Goal: Information Seeking & Learning: Learn about a topic

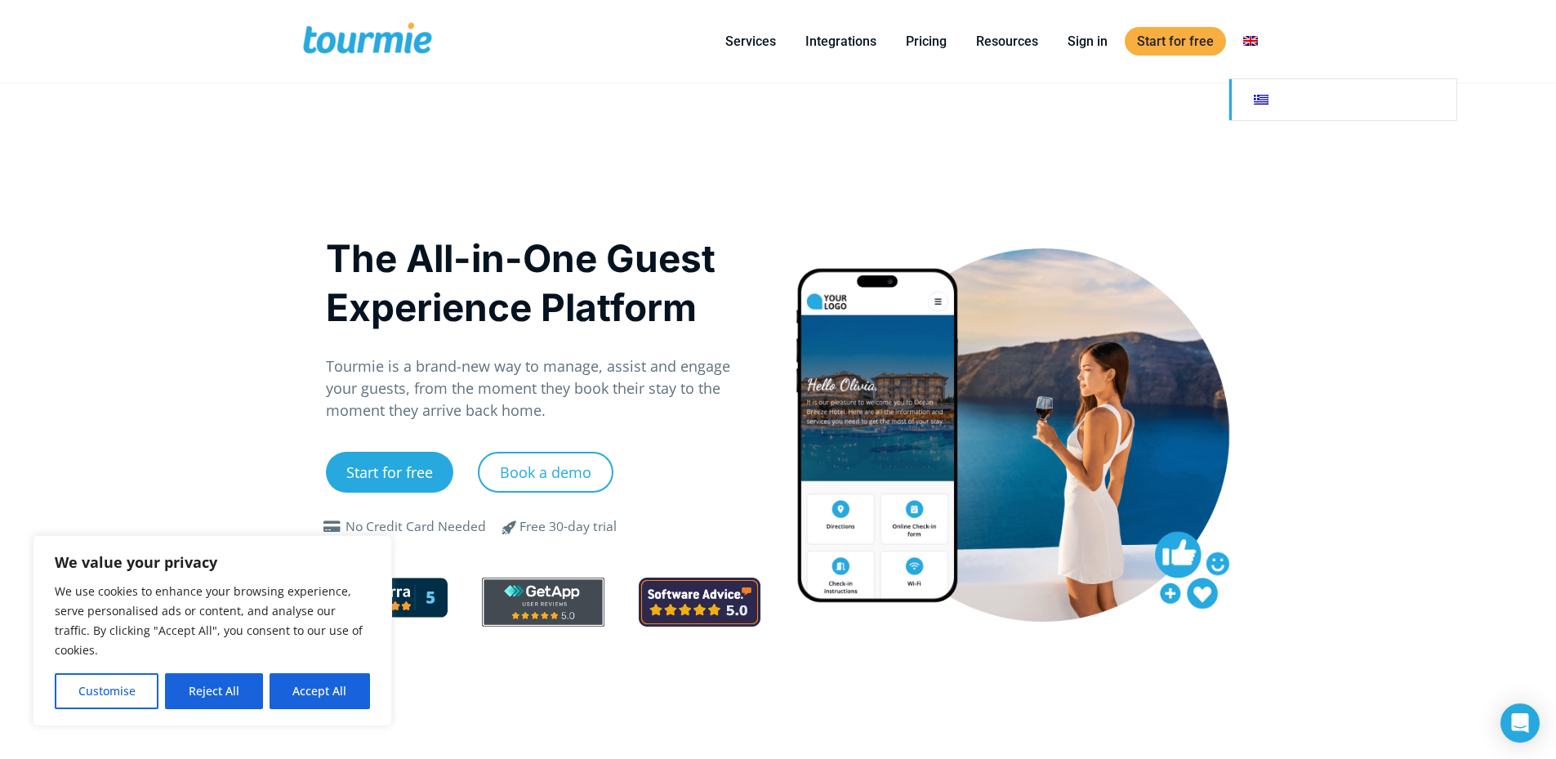
click at [1259, 107] on link at bounding box center [1342, 99] width 227 height 41
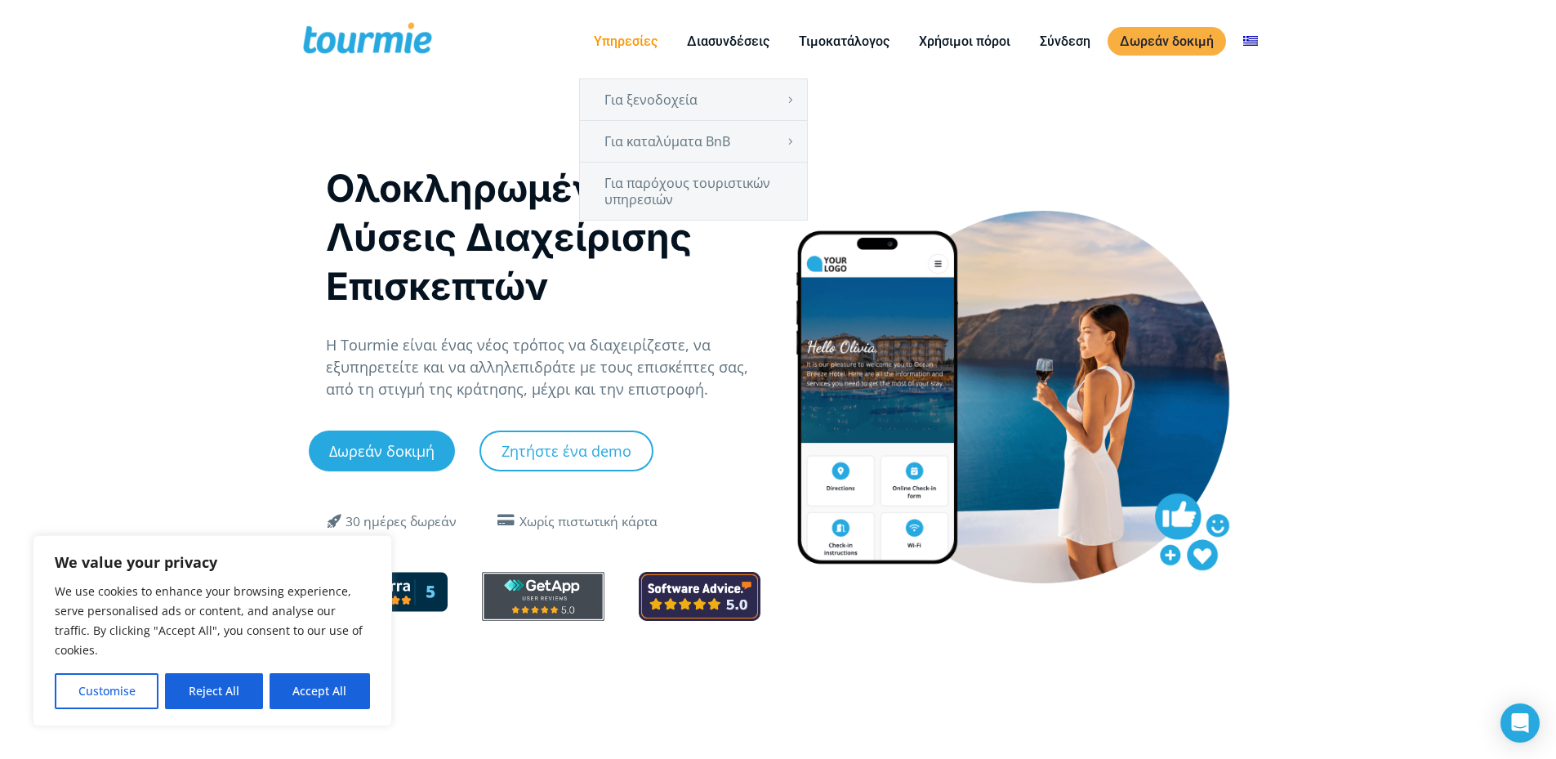
click at [636, 47] on link "Υπηρεσίες" at bounding box center [625, 41] width 88 height 20
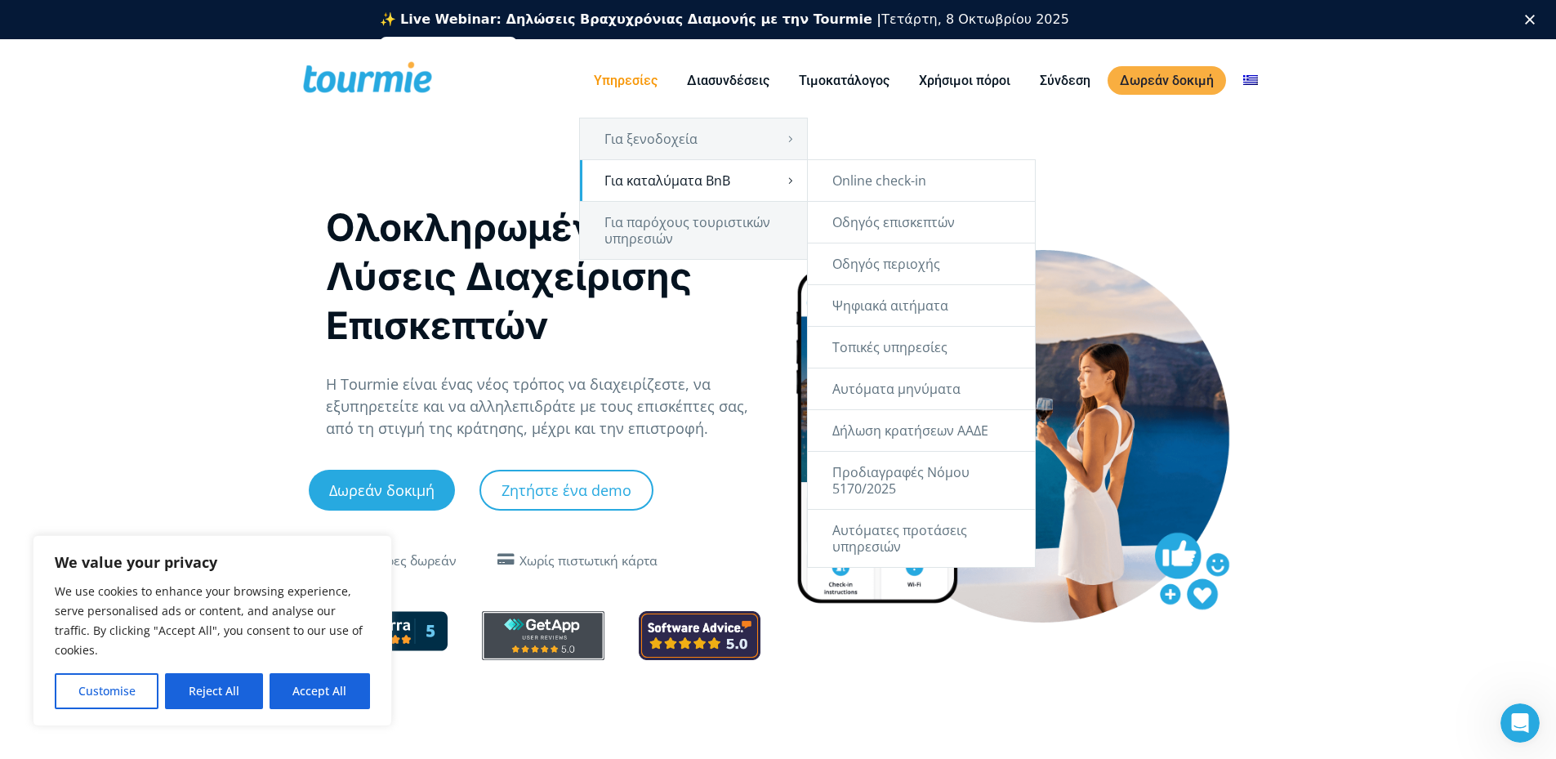
click at [675, 176] on link "Για καταλύματα BnB" at bounding box center [693, 180] width 227 height 41
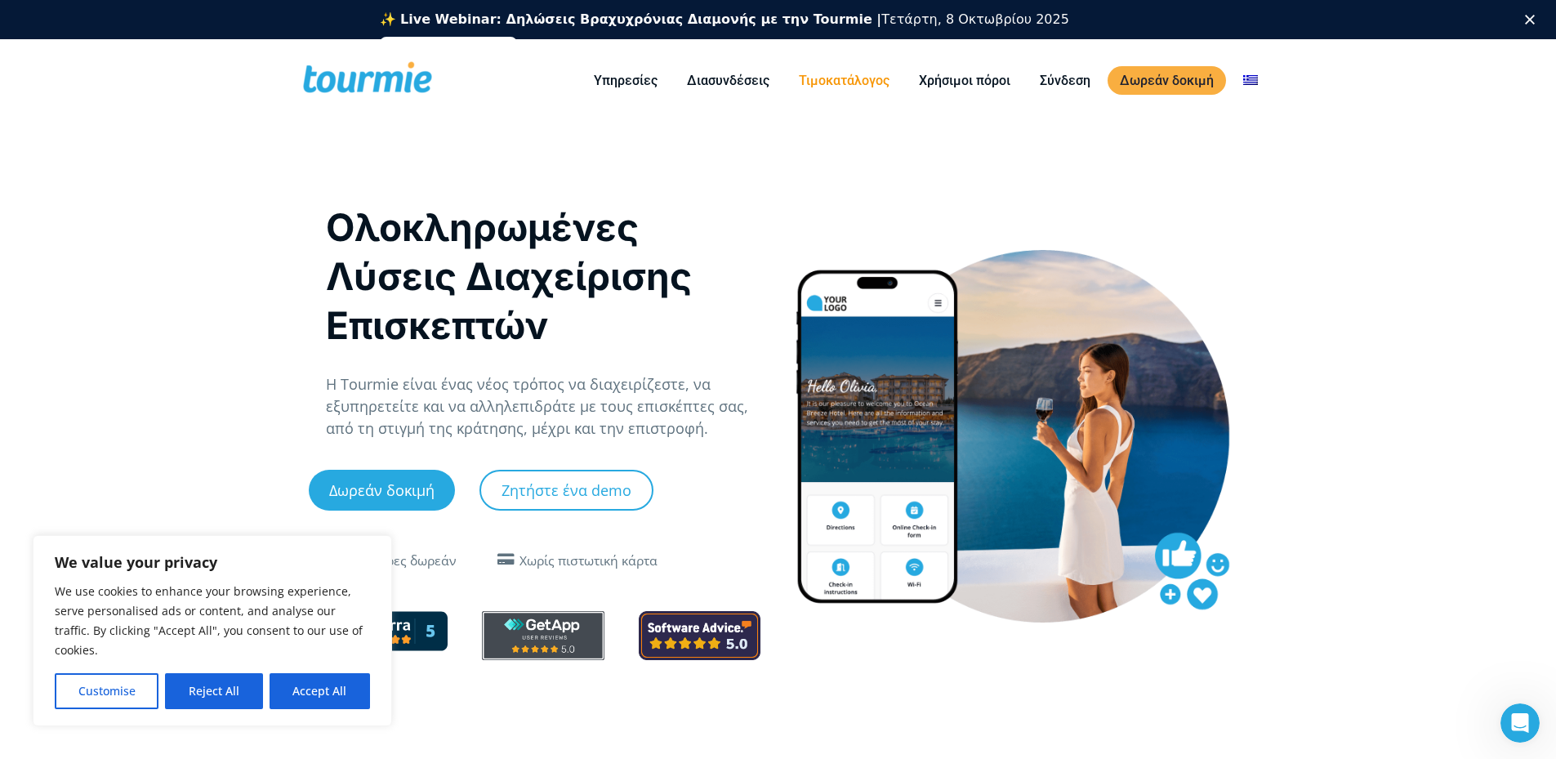
click at [838, 85] on link "Τιμοκατάλογος" at bounding box center [843, 80] width 115 height 20
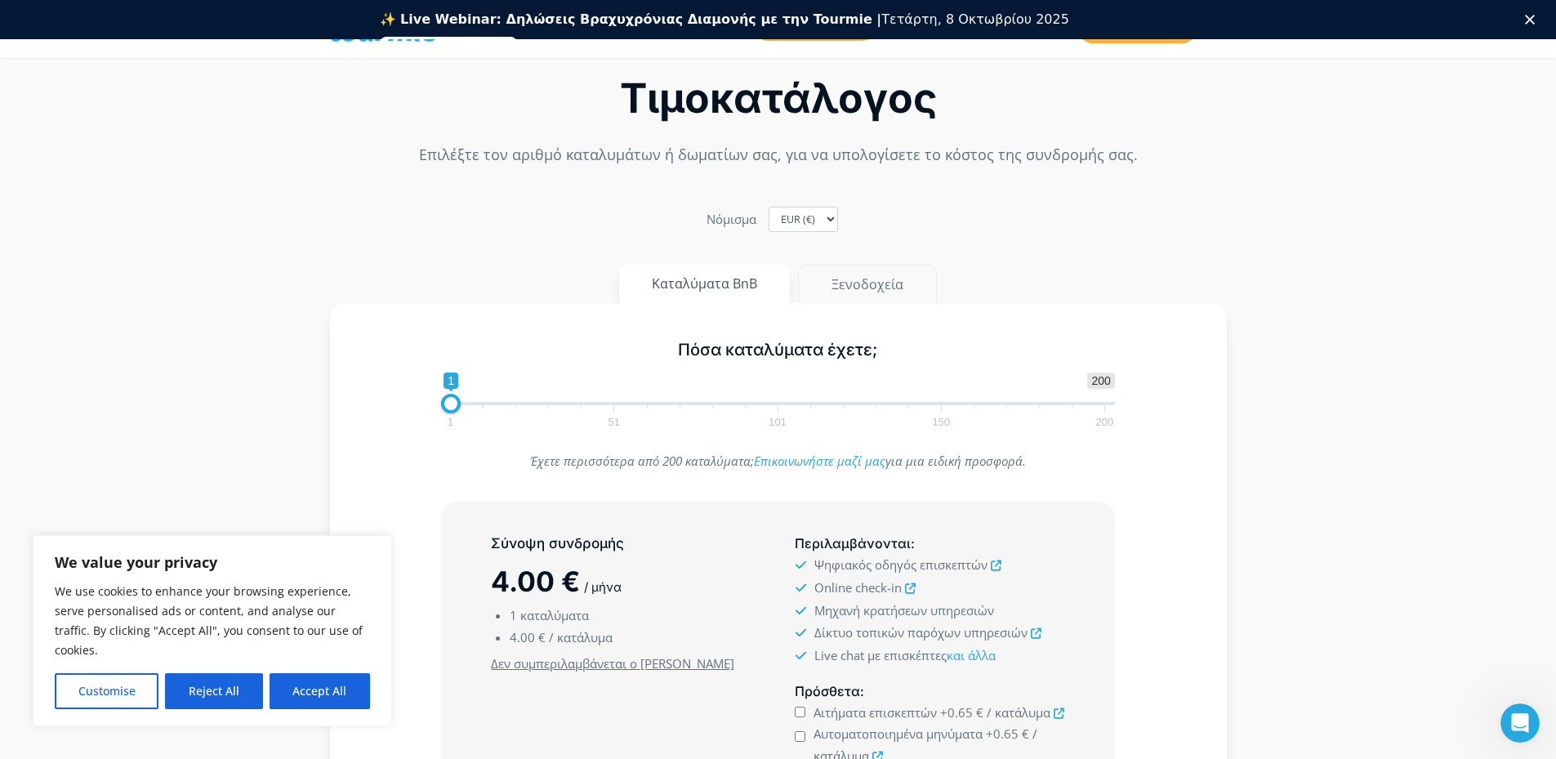
click at [866, 290] on button "Ξενοδοχεία" at bounding box center [867, 284] width 139 height 39
click at [677, 279] on button "Καταλύματα BnB" at bounding box center [705, 284] width 172 height 39
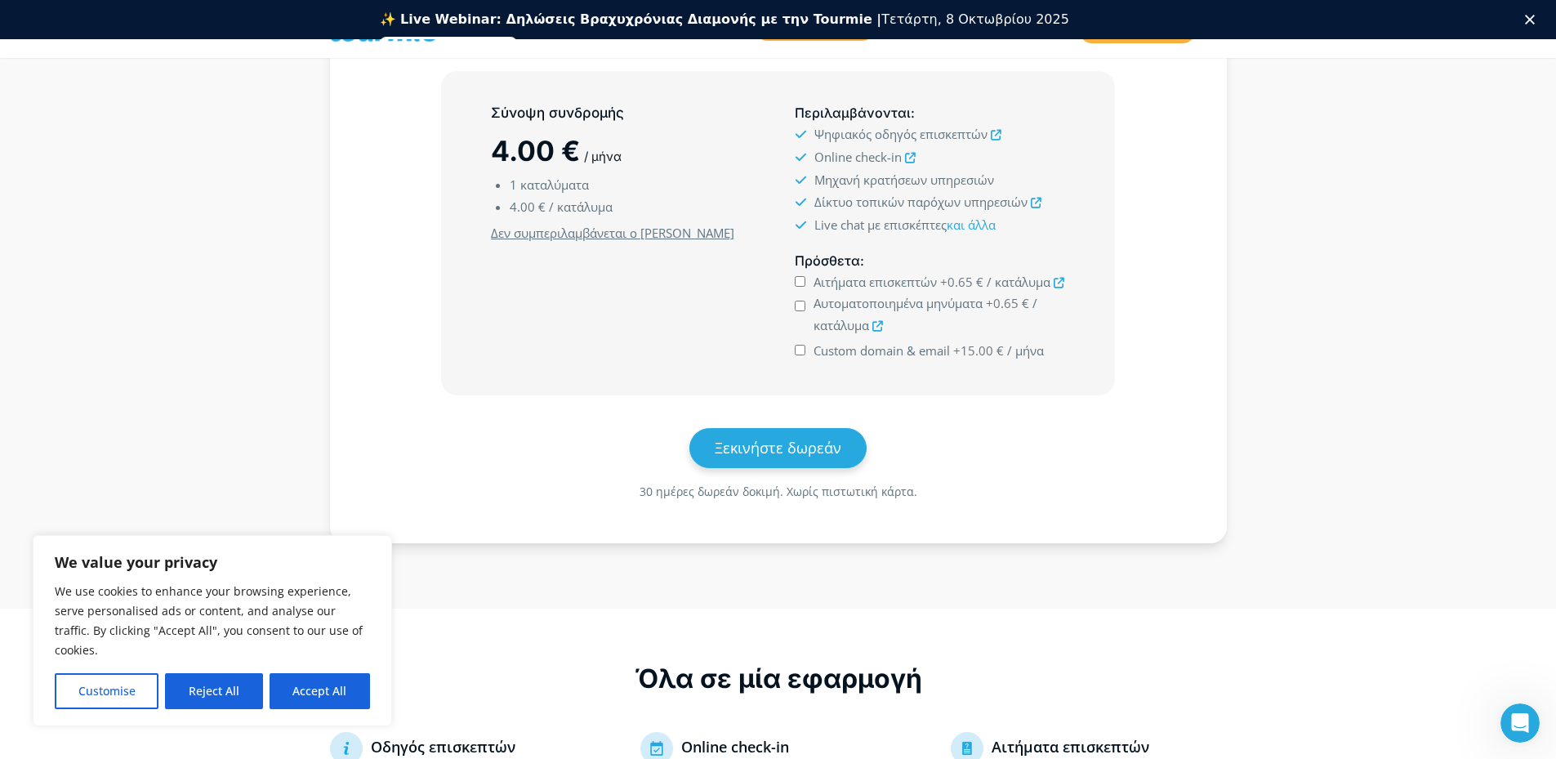
scroll to position [566, 0]
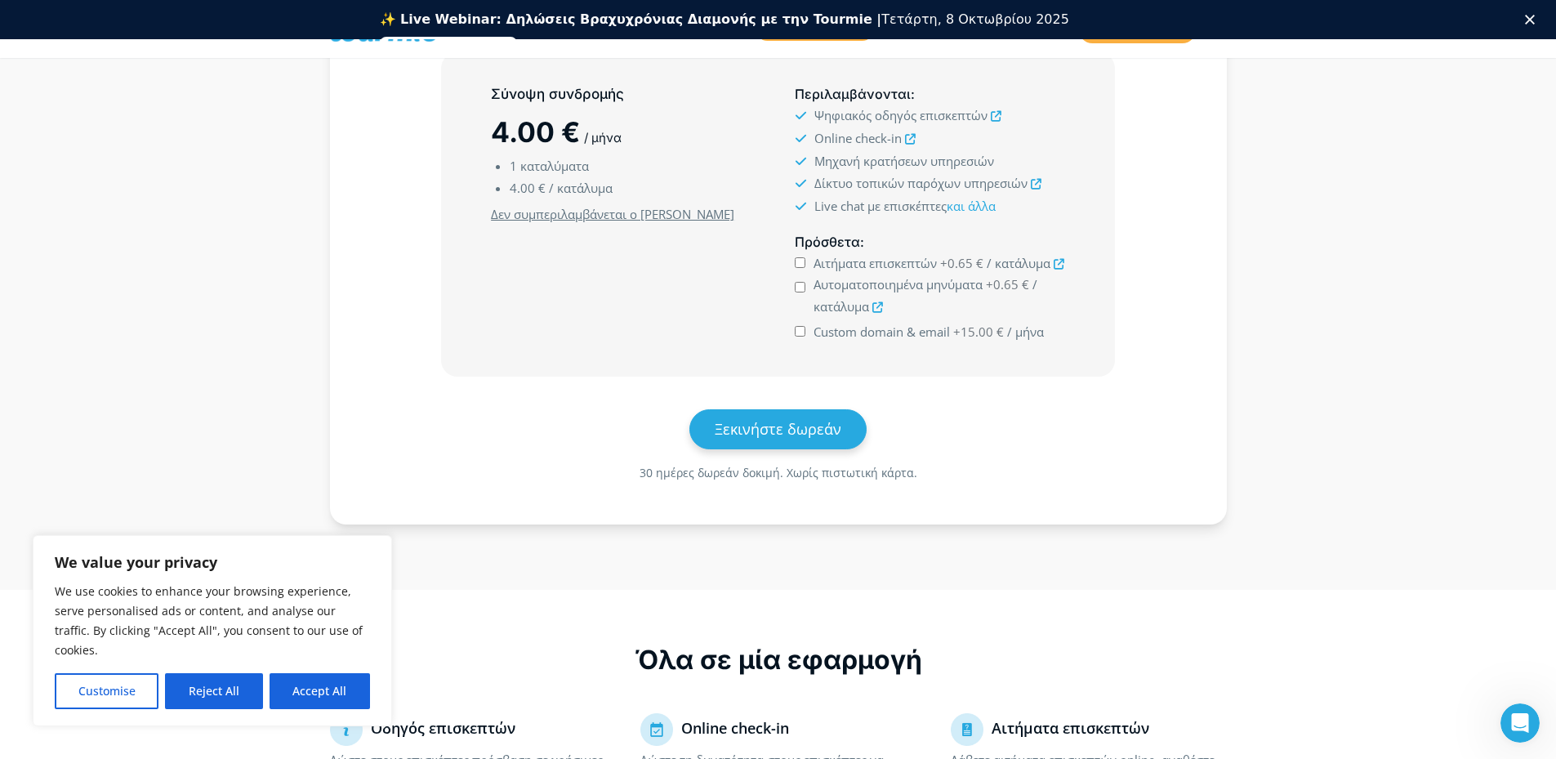
click at [1034, 186] on icon at bounding box center [1036, 184] width 11 height 11
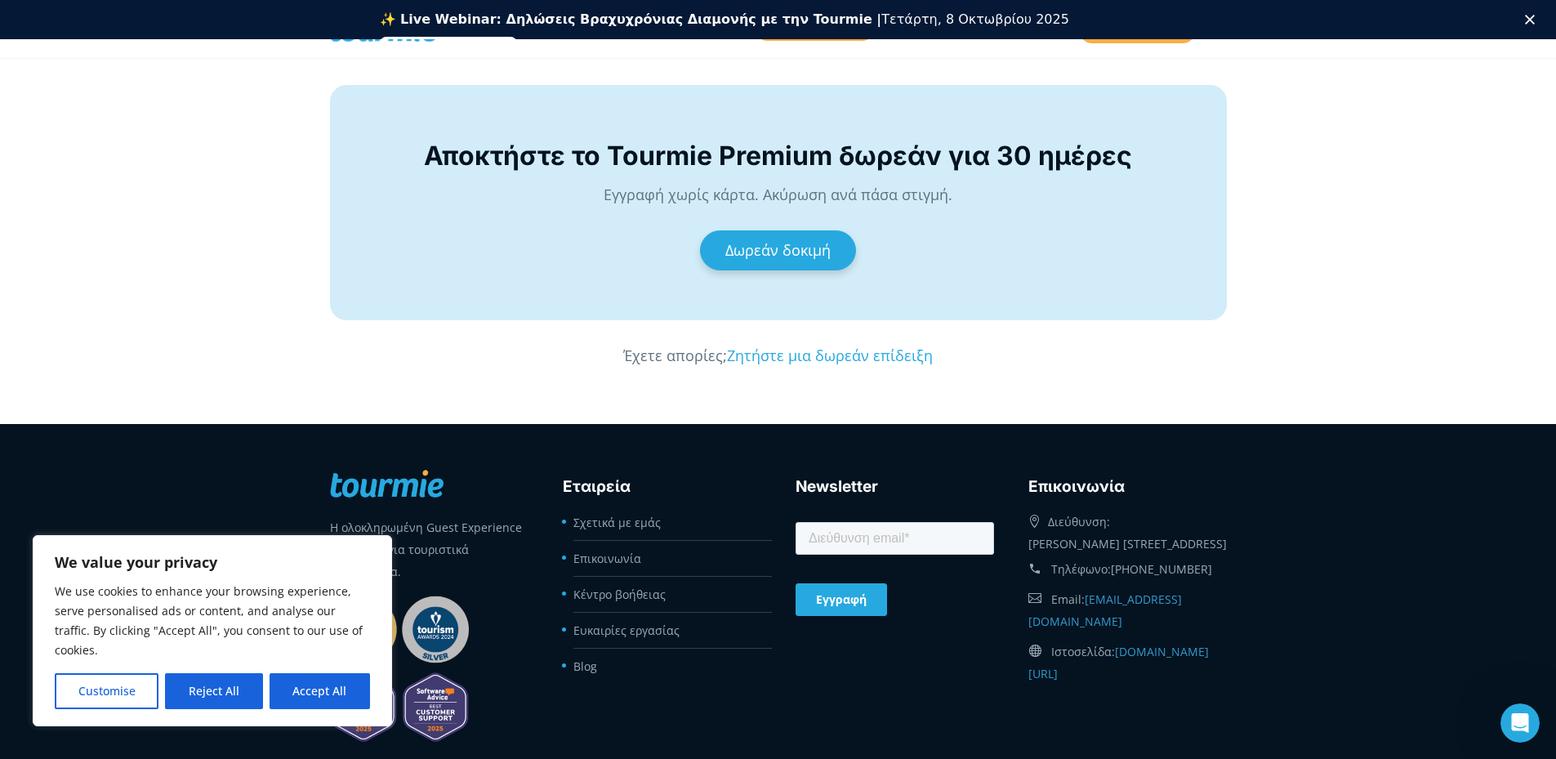
scroll to position [2984, 0]
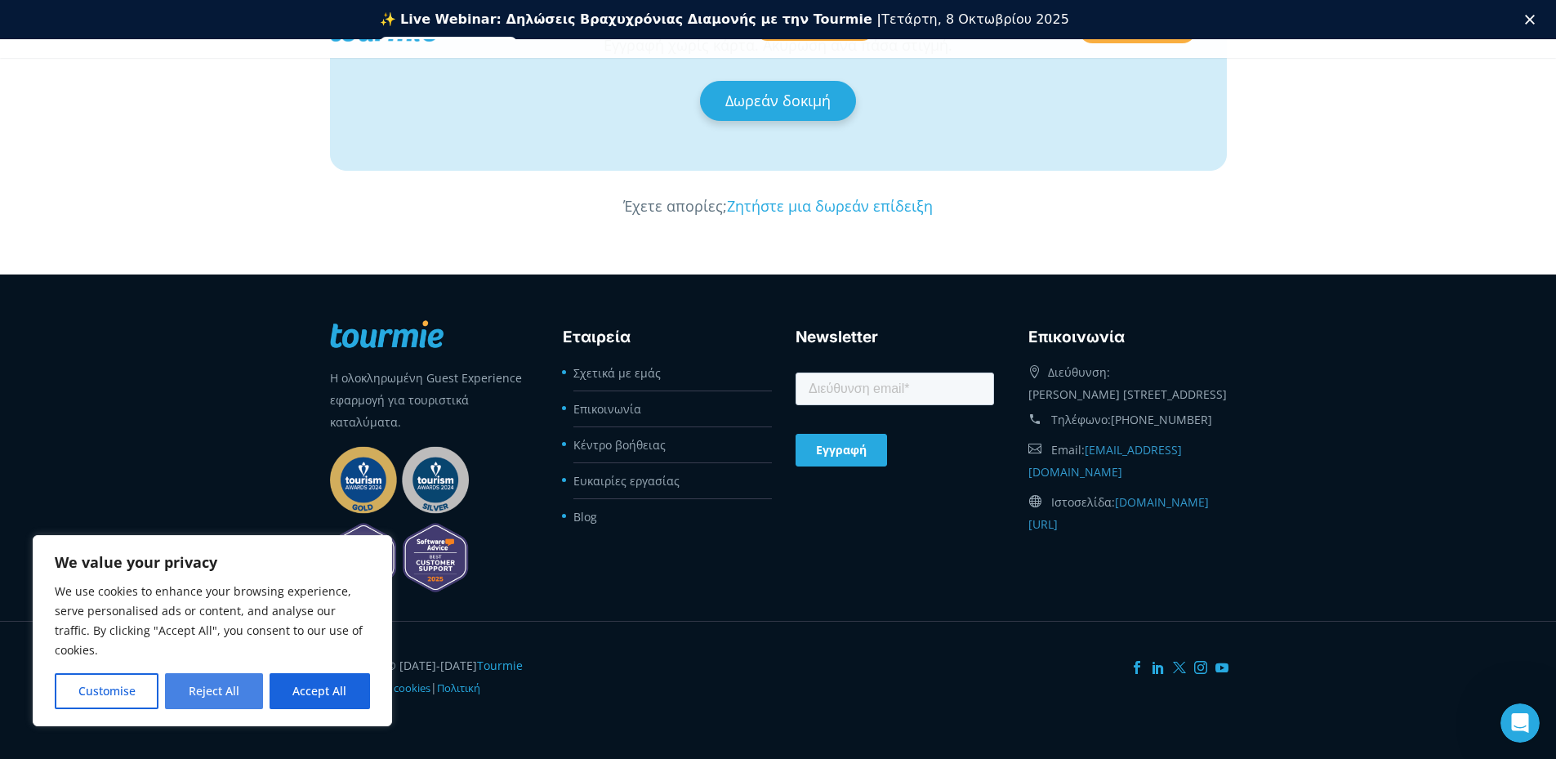
click at [239, 680] on button "Reject All" at bounding box center [213, 691] width 97 height 36
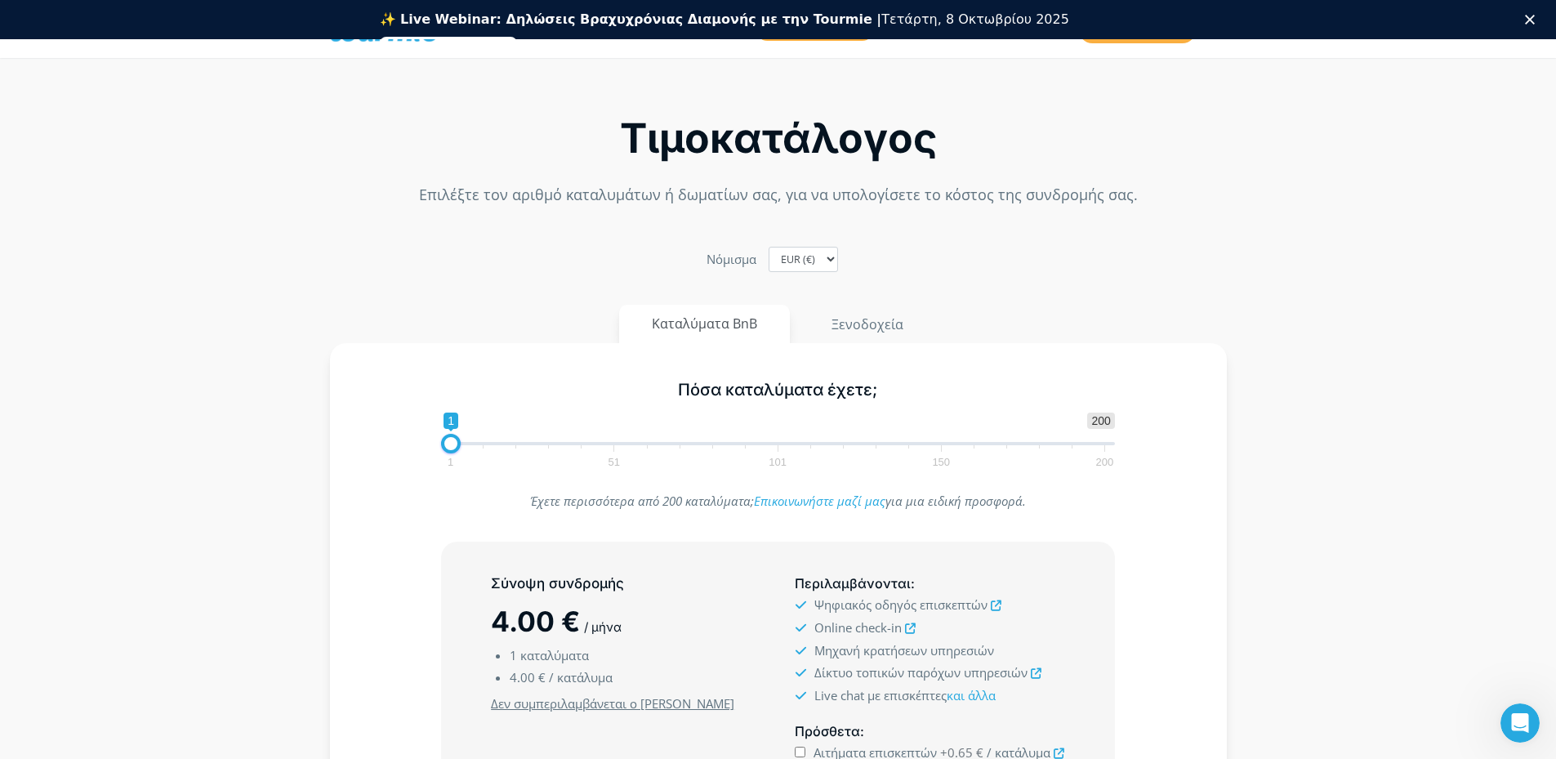
scroll to position [0, 0]
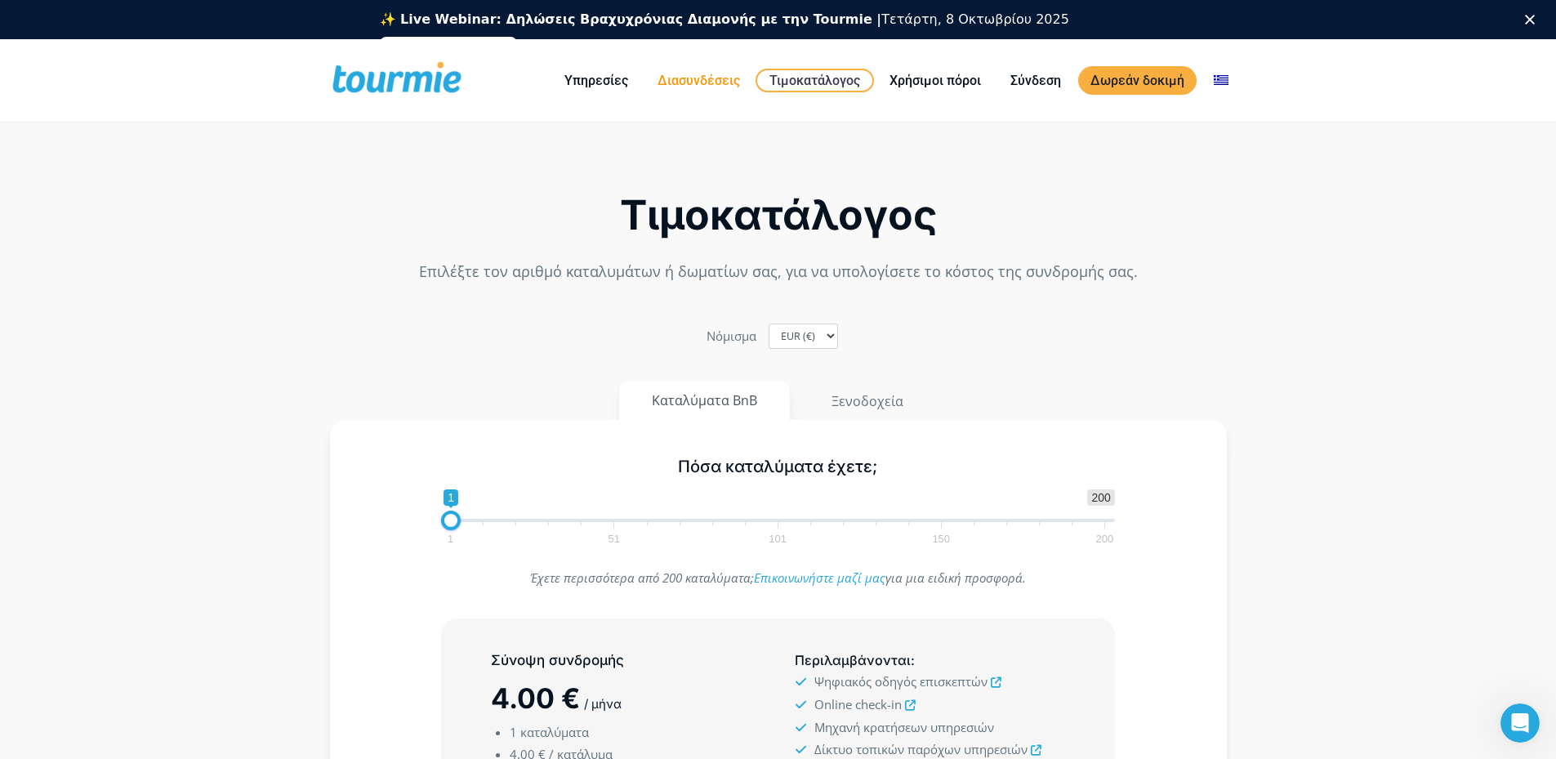
click at [724, 87] on link "Διασυνδέσεις" at bounding box center [698, 80] width 107 height 20
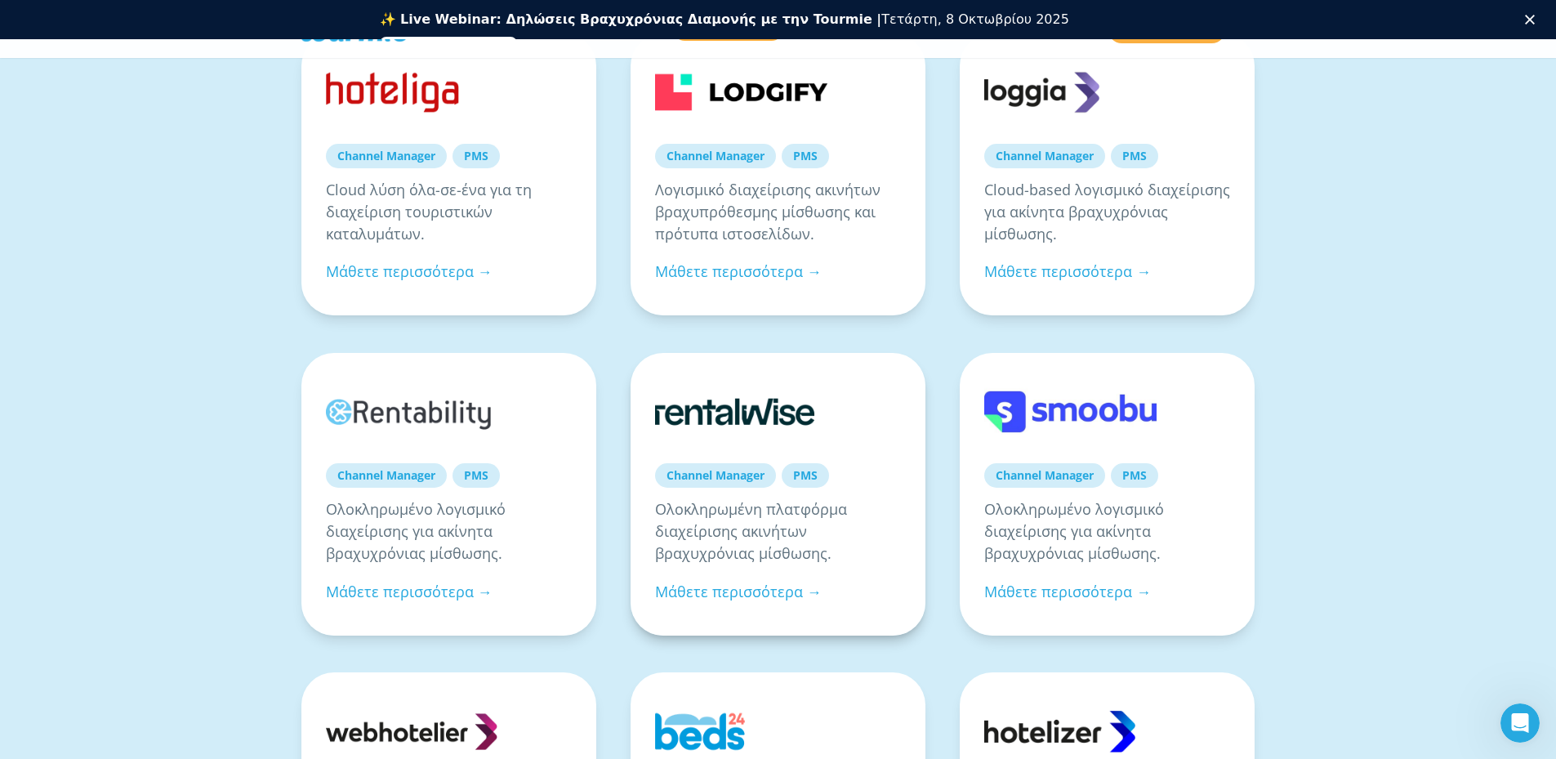
click at [747, 475] on link "Channel Manager" at bounding box center [715, 475] width 121 height 24
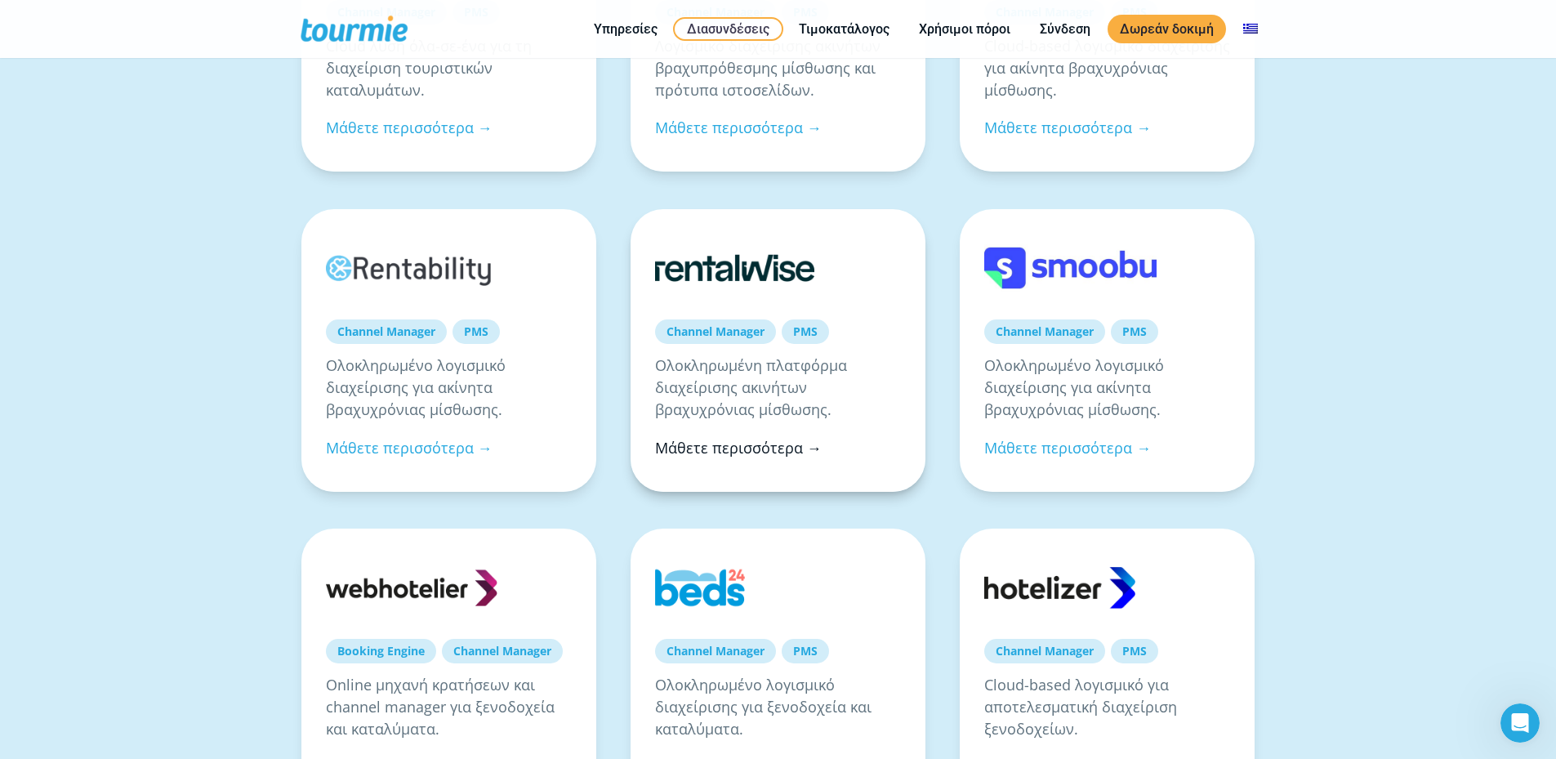
scroll to position [844, 0]
click at [766, 451] on link "Μάθετε περισσότερα →" at bounding box center [738, 447] width 167 height 20
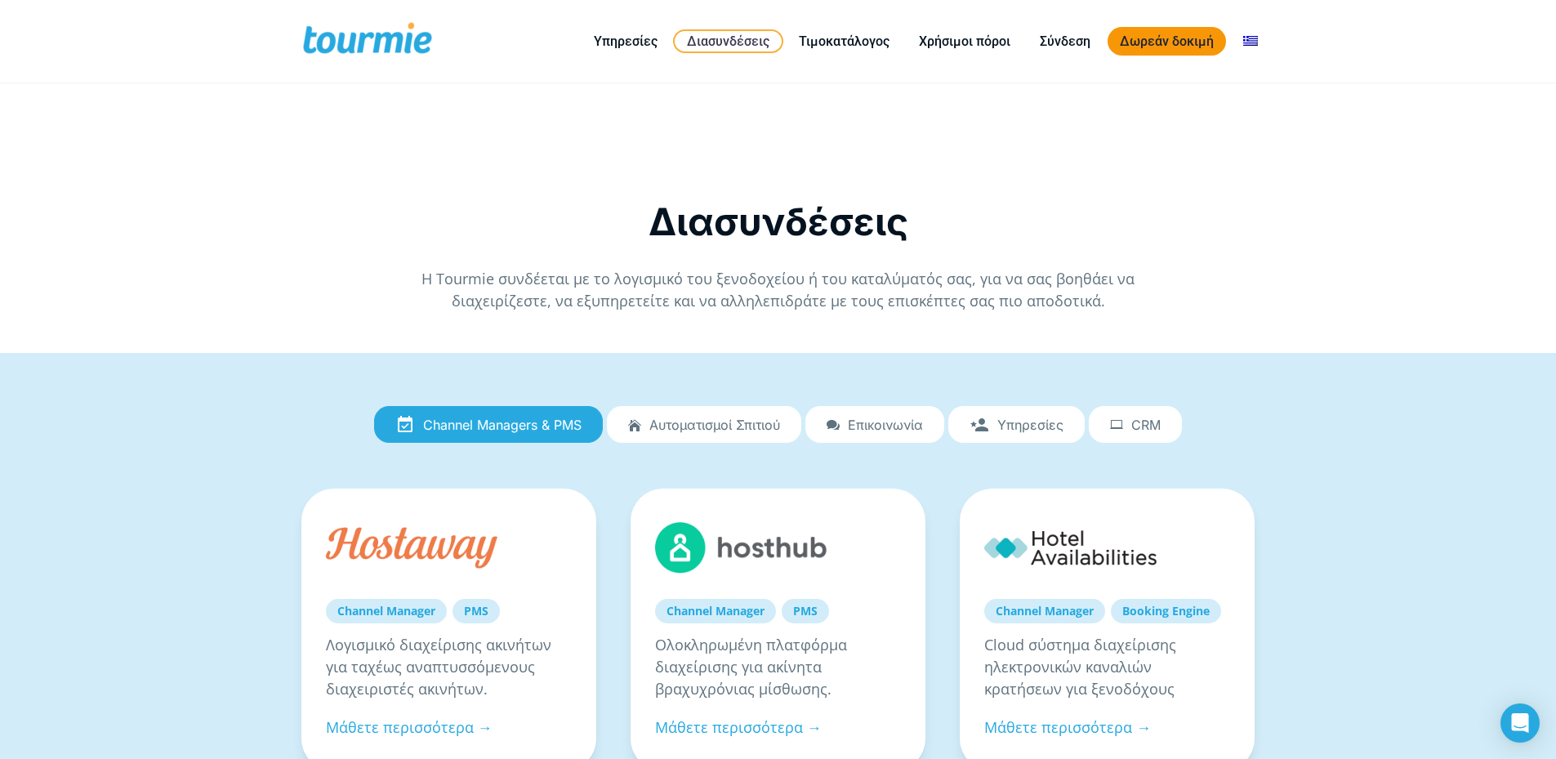
click at [1156, 41] on link "Δωρεάν δοκιμή" at bounding box center [1166, 41] width 118 height 29
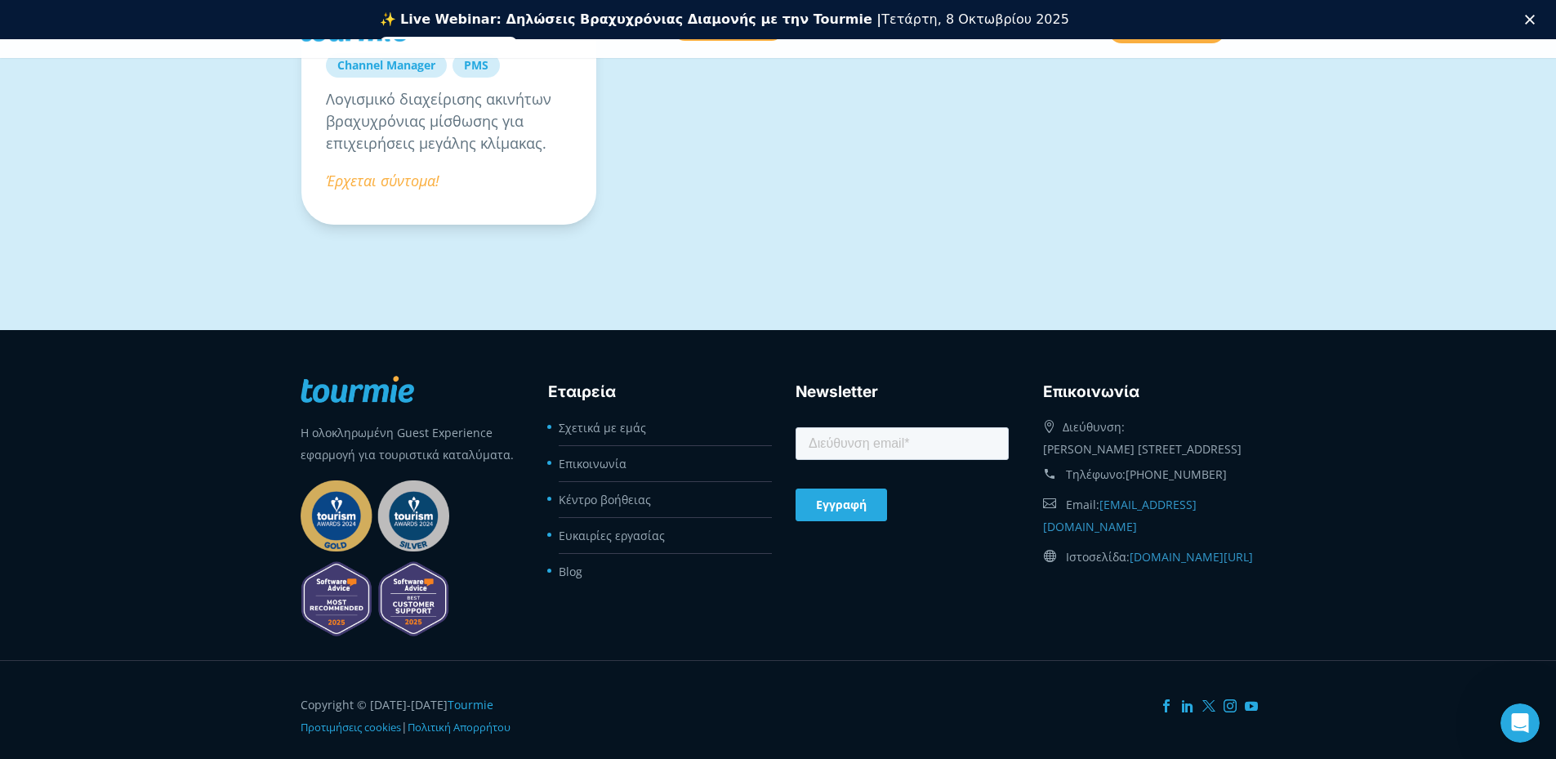
scroll to position [1827, 0]
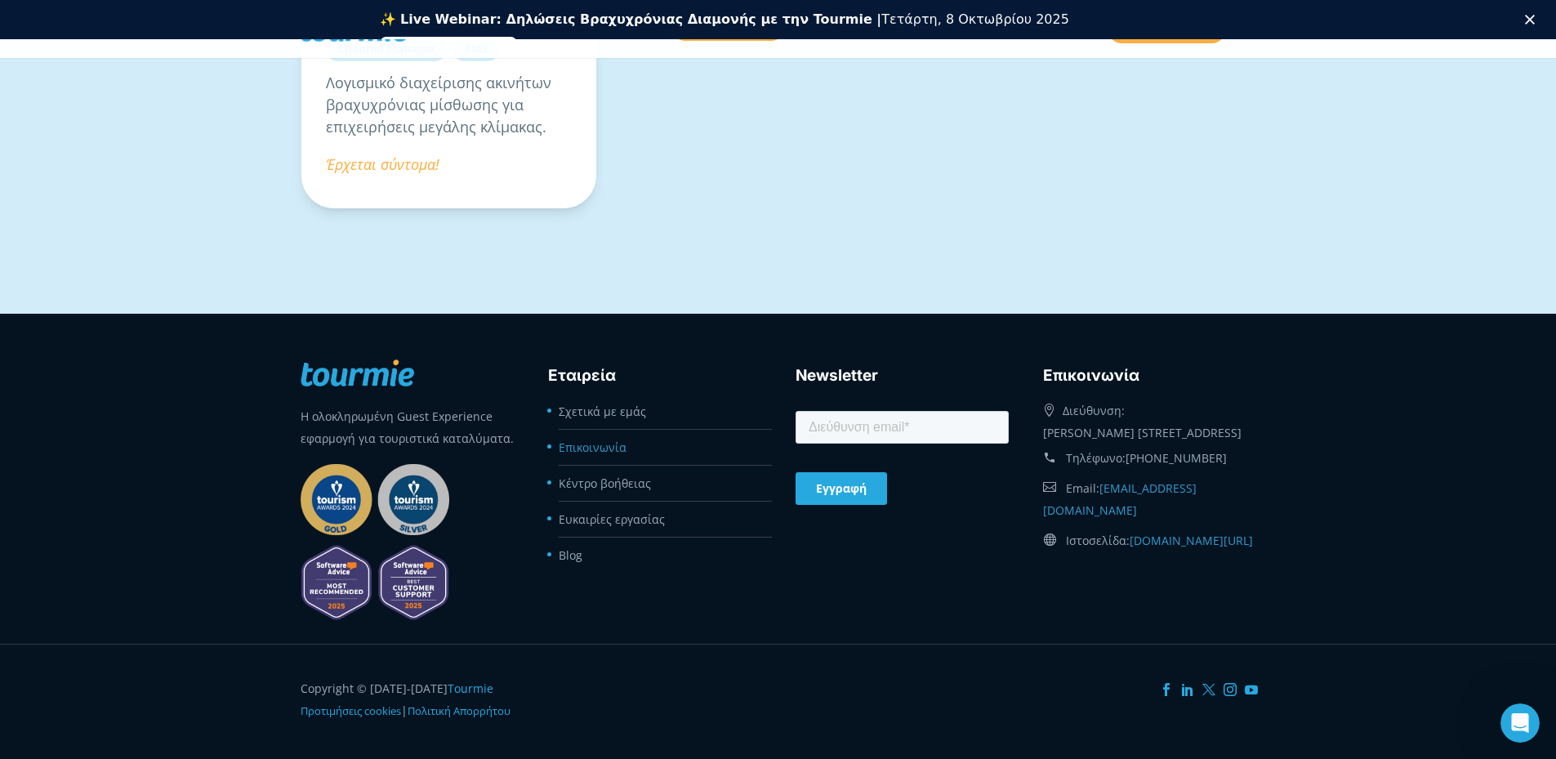
click at [612, 439] on link "Επικοινωνία" at bounding box center [593, 447] width 68 height 16
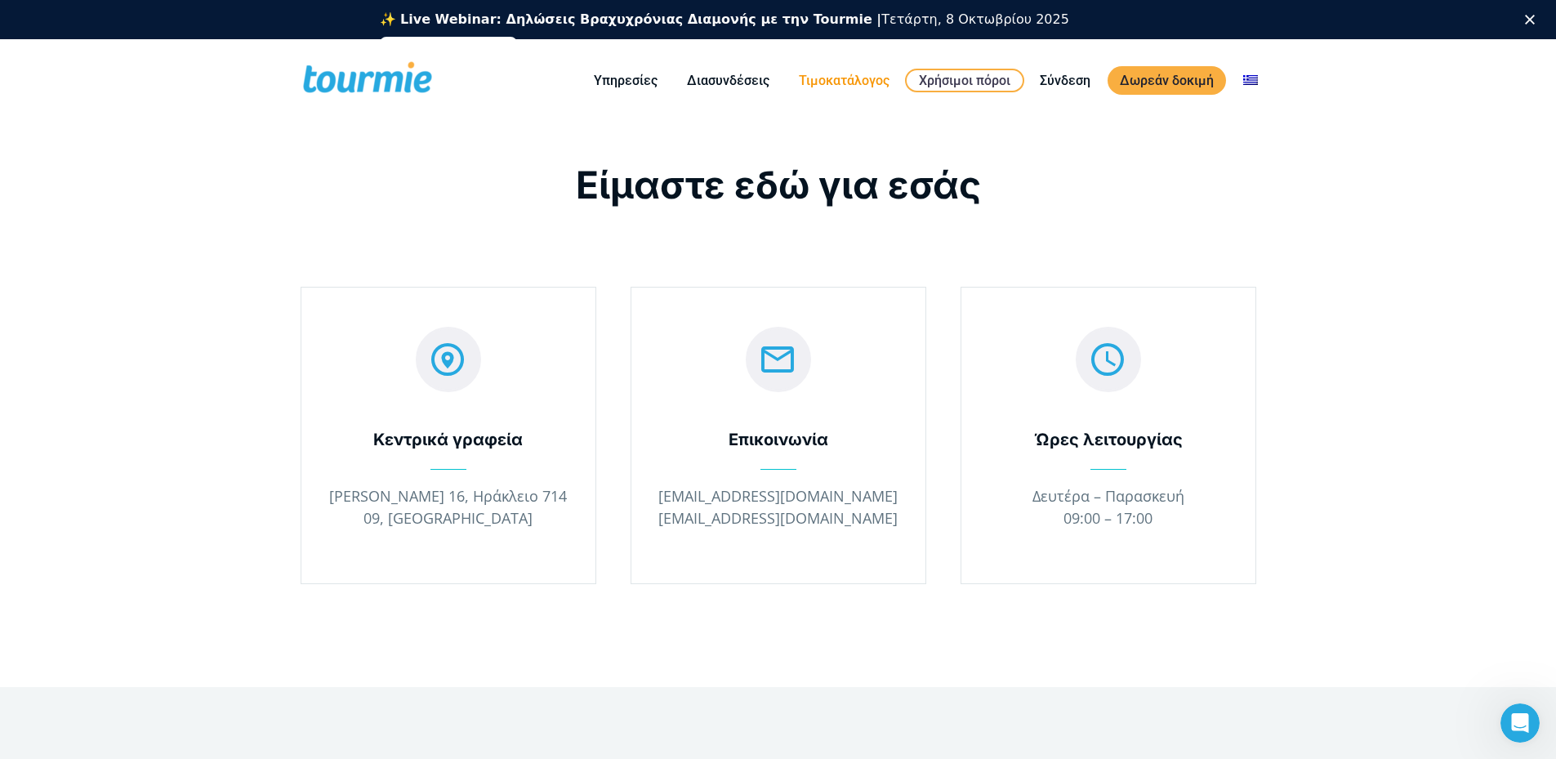
click at [814, 79] on link "Τιμοκατάλογος" at bounding box center [843, 80] width 115 height 20
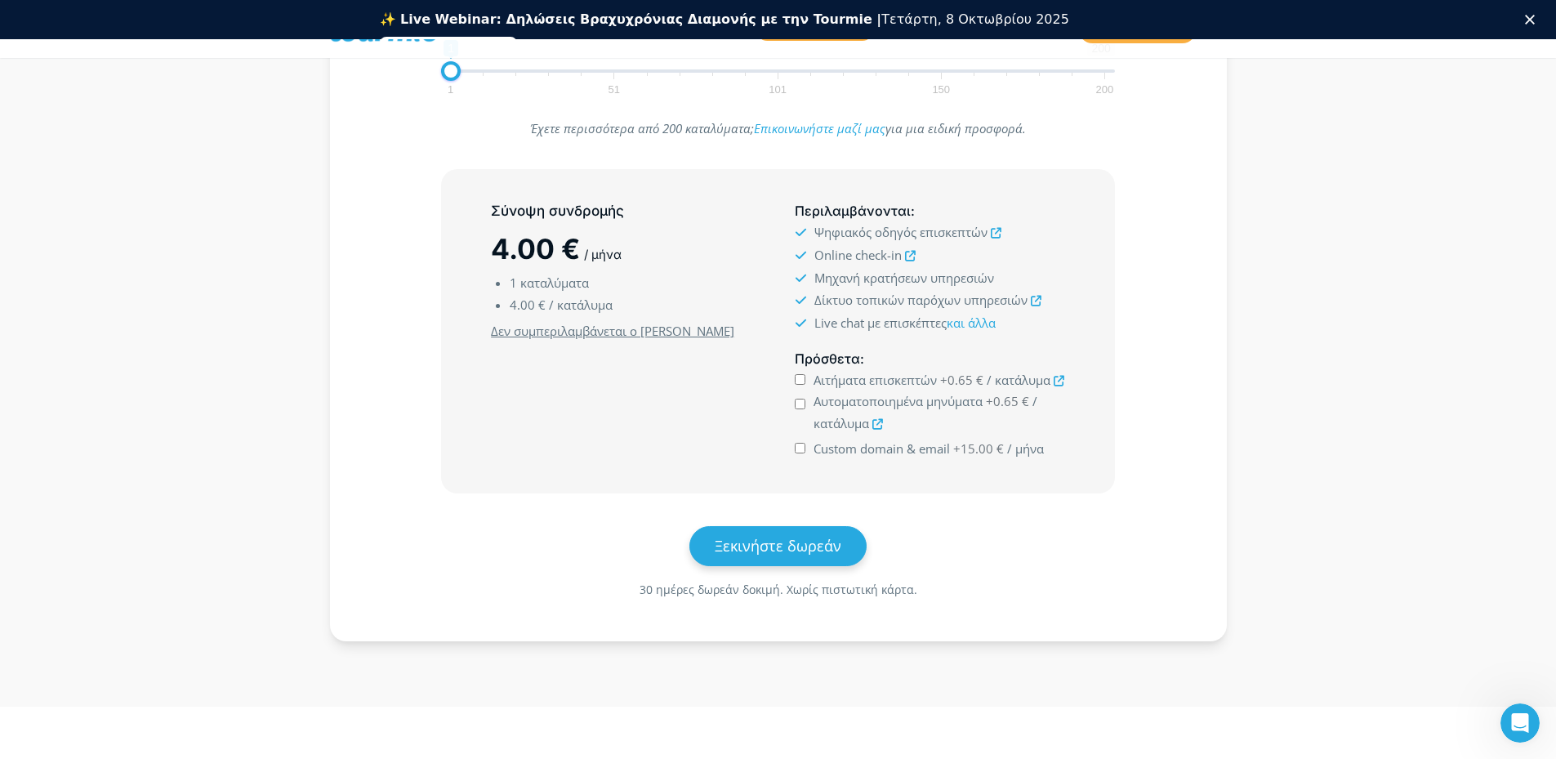
scroll to position [369, 0]
click at [800, 378] on input "Αιτήματα επισκεπτών +0.65 € / κατάλυμα" at bounding box center [800, 377] width 11 height 11
checkbox input "true"
click at [798, 404] on input "Αυτοματοποιημένα μηνύματα +0.65 € / κατάλυμα" at bounding box center [800, 401] width 11 height 11
checkbox input "true"
